Goal: Information Seeking & Learning: Check status

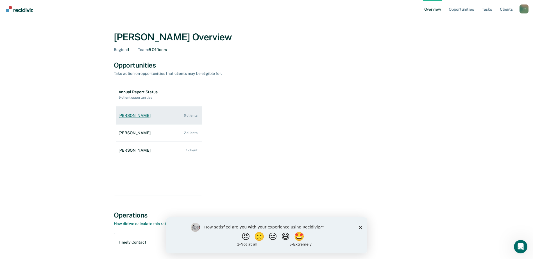
click at [130, 114] on div "[PERSON_NAME]" at bounding box center [135, 115] width 34 height 5
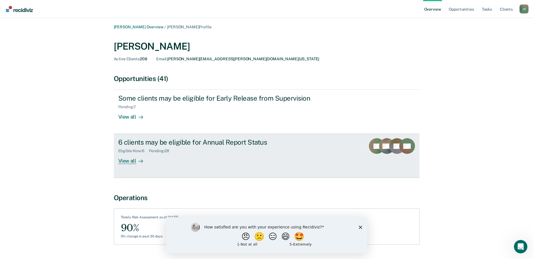
click at [168, 142] on div "6 clients may be eligible for Annual Report Status" at bounding box center [216, 142] width 197 height 8
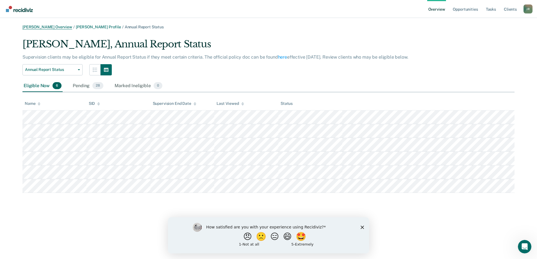
click at [60, 26] on link "[PERSON_NAME] Overview" at bounding box center [47, 27] width 50 height 5
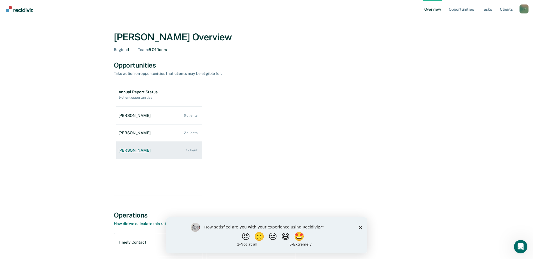
click at [130, 150] on div "[PERSON_NAME]" at bounding box center [135, 150] width 34 height 5
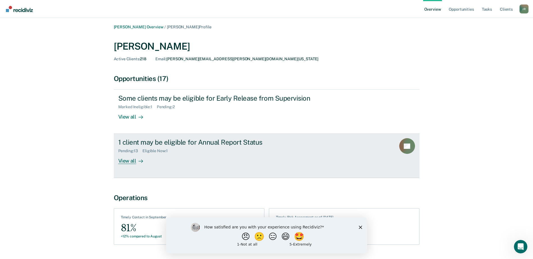
click at [159, 143] on div "1 client may be eligible for Annual Report Status" at bounding box center [216, 142] width 197 height 8
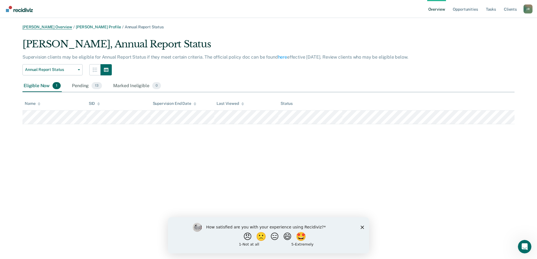
click at [53, 27] on link "[PERSON_NAME] Overview" at bounding box center [47, 27] width 50 height 5
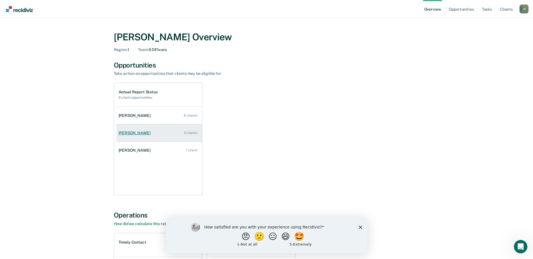
click at [130, 134] on div "[PERSON_NAME]" at bounding box center [135, 133] width 34 height 5
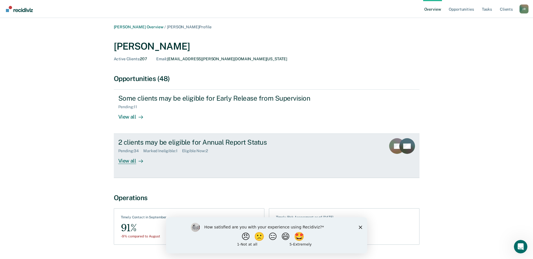
click at [170, 141] on div "2 clients may be eligible for Annual Report Status" at bounding box center [216, 142] width 197 height 8
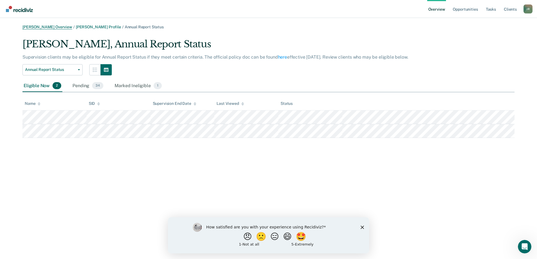
click at [37, 28] on link "[PERSON_NAME] Overview" at bounding box center [47, 27] width 50 height 5
